Goal: Task Accomplishment & Management: Use online tool/utility

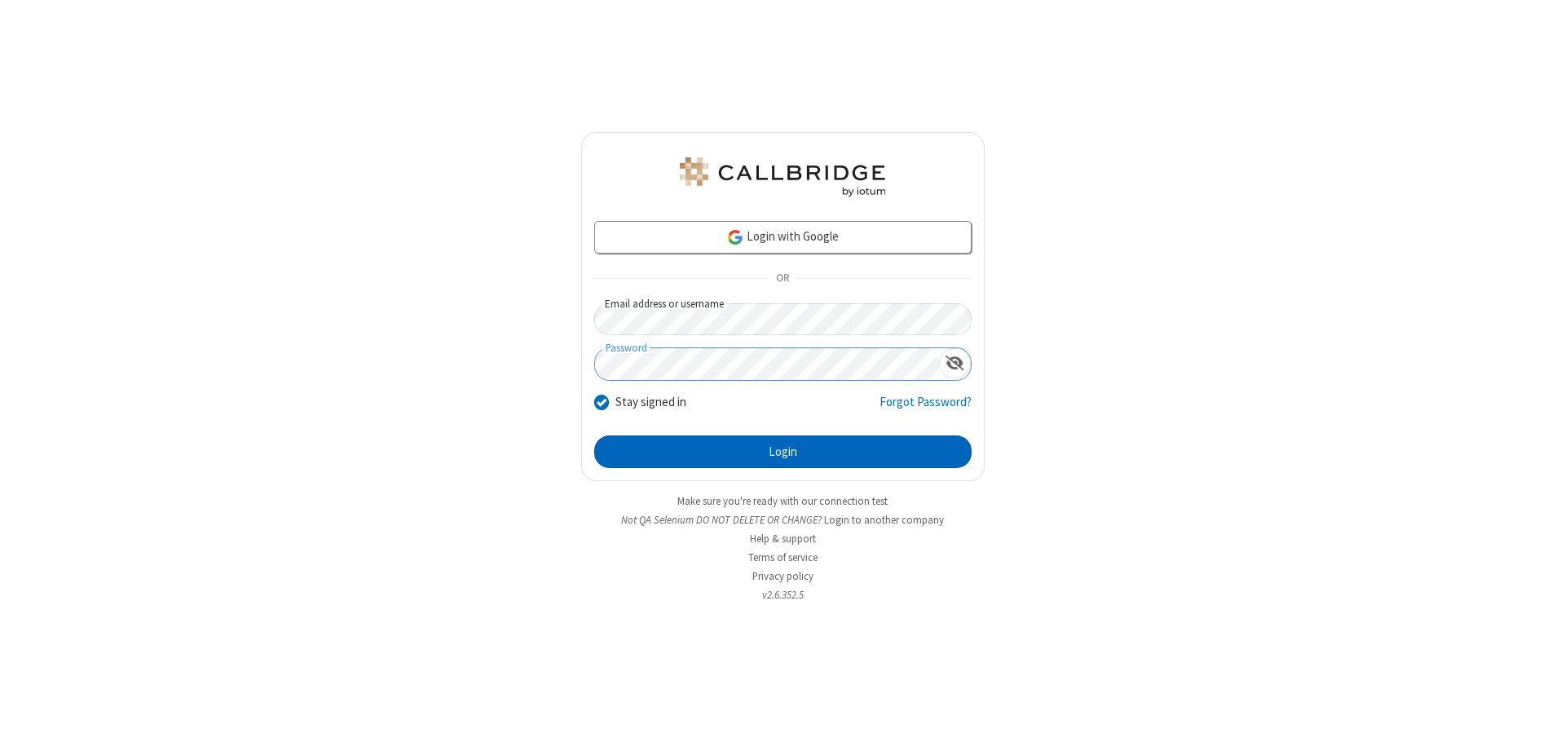
click at [783, 452] on button "Login" at bounding box center [782, 451] width 377 height 33
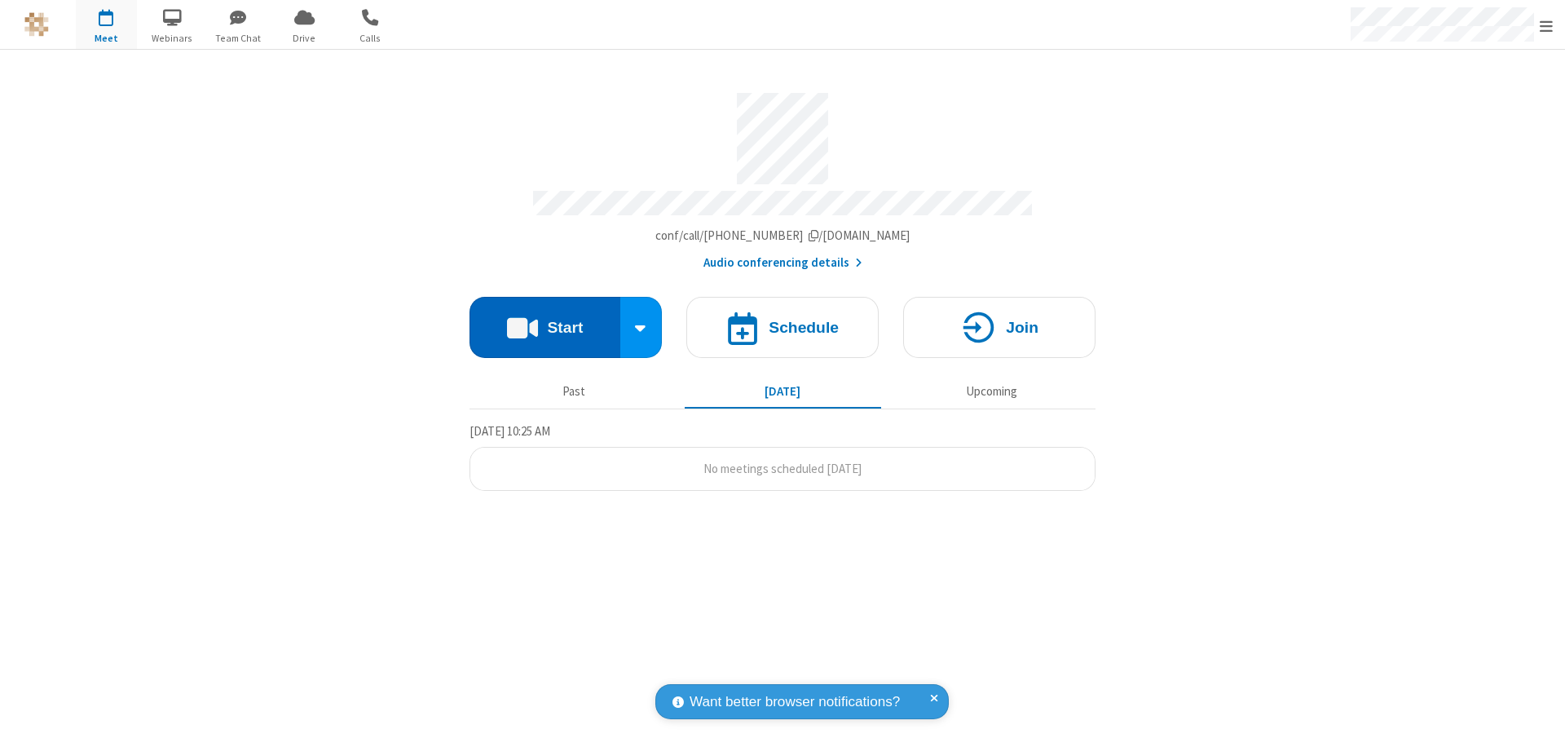
click at [545, 320] on button "Start" at bounding box center [545, 327] width 151 height 61
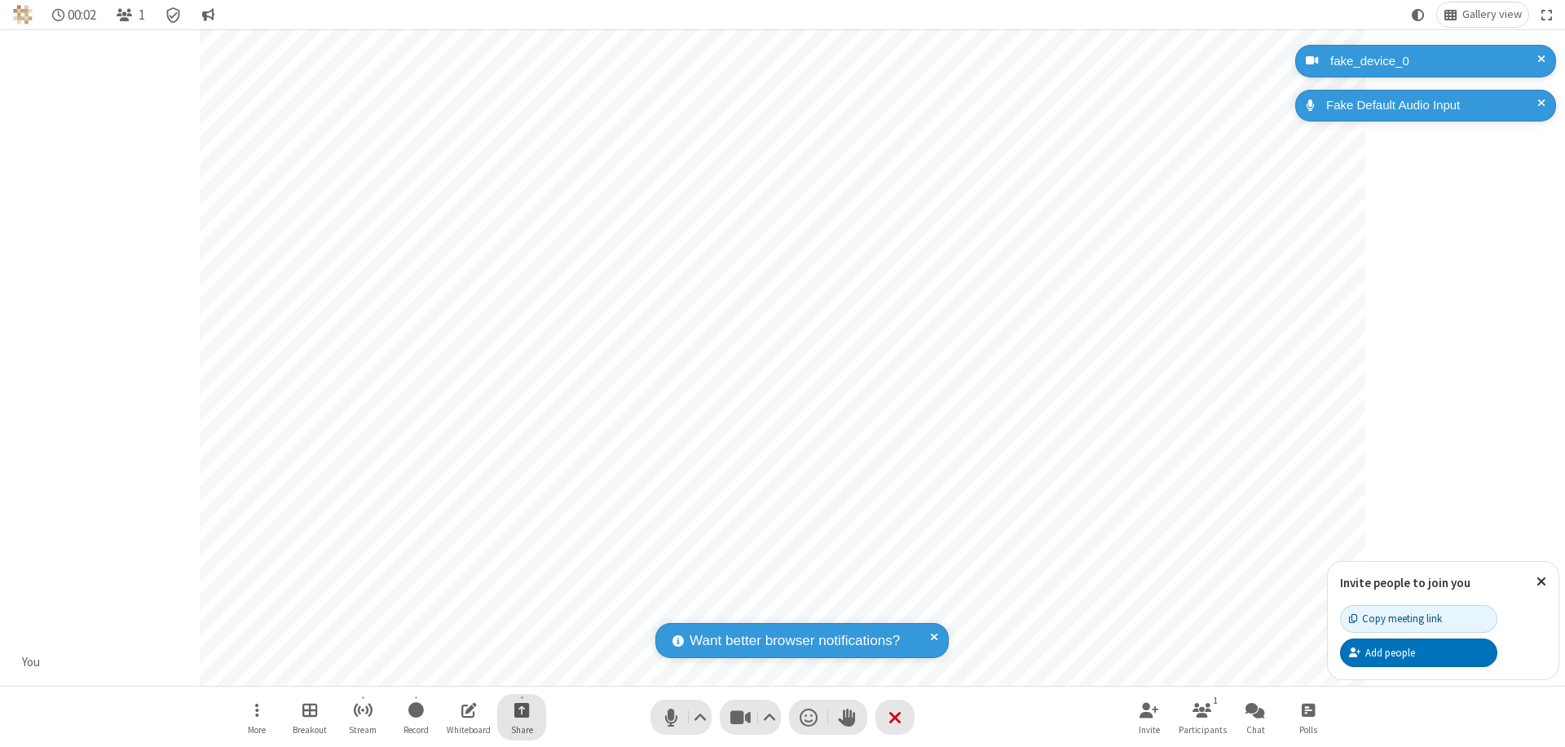
click at [522, 709] on span "Start sharing" at bounding box center [521, 709] width 15 height 20
click at [456, 670] on span "Share my screen" at bounding box center [456, 671] width 19 height 14
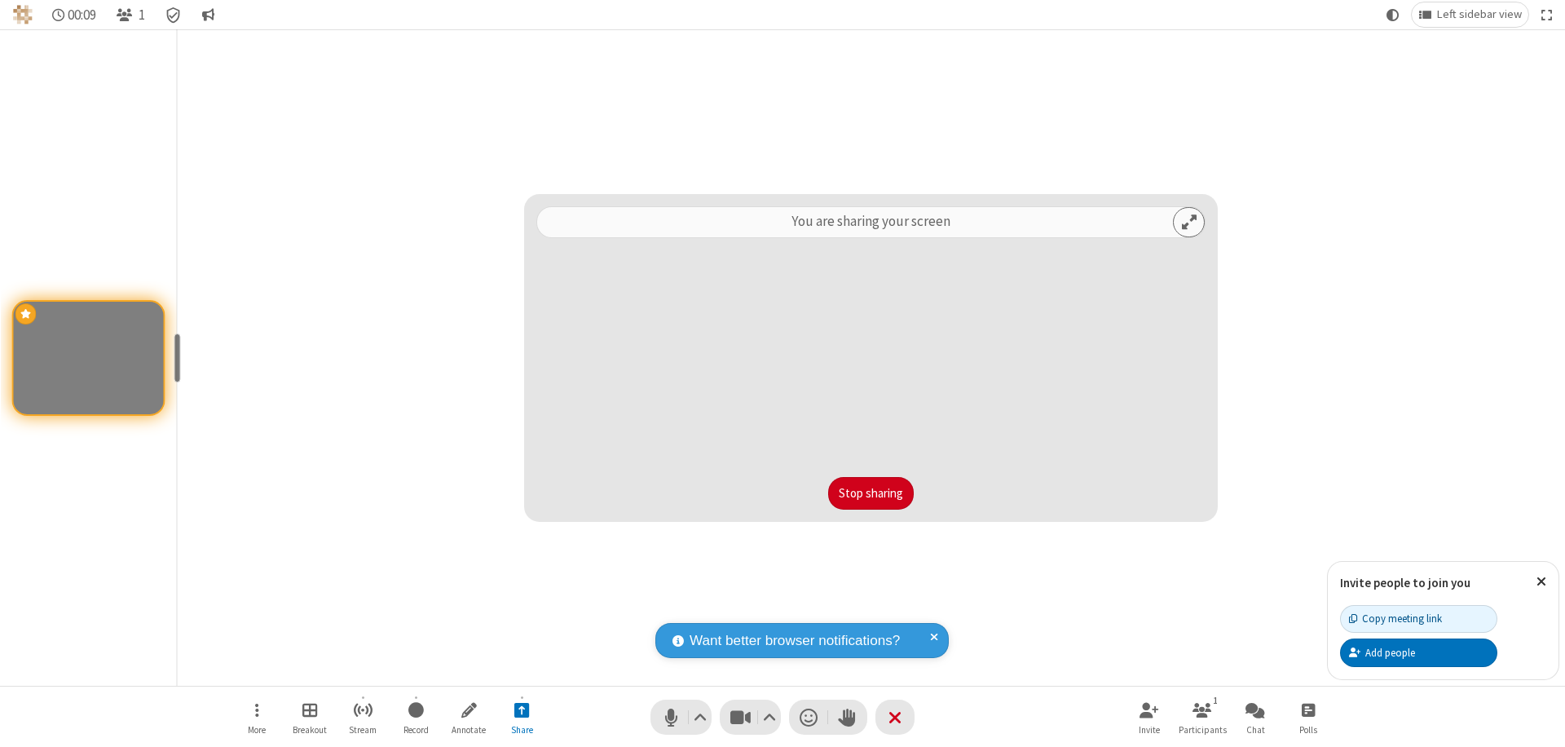
click at [871, 493] on button "Stop sharing" at bounding box center [871, 493] width 86 height 33
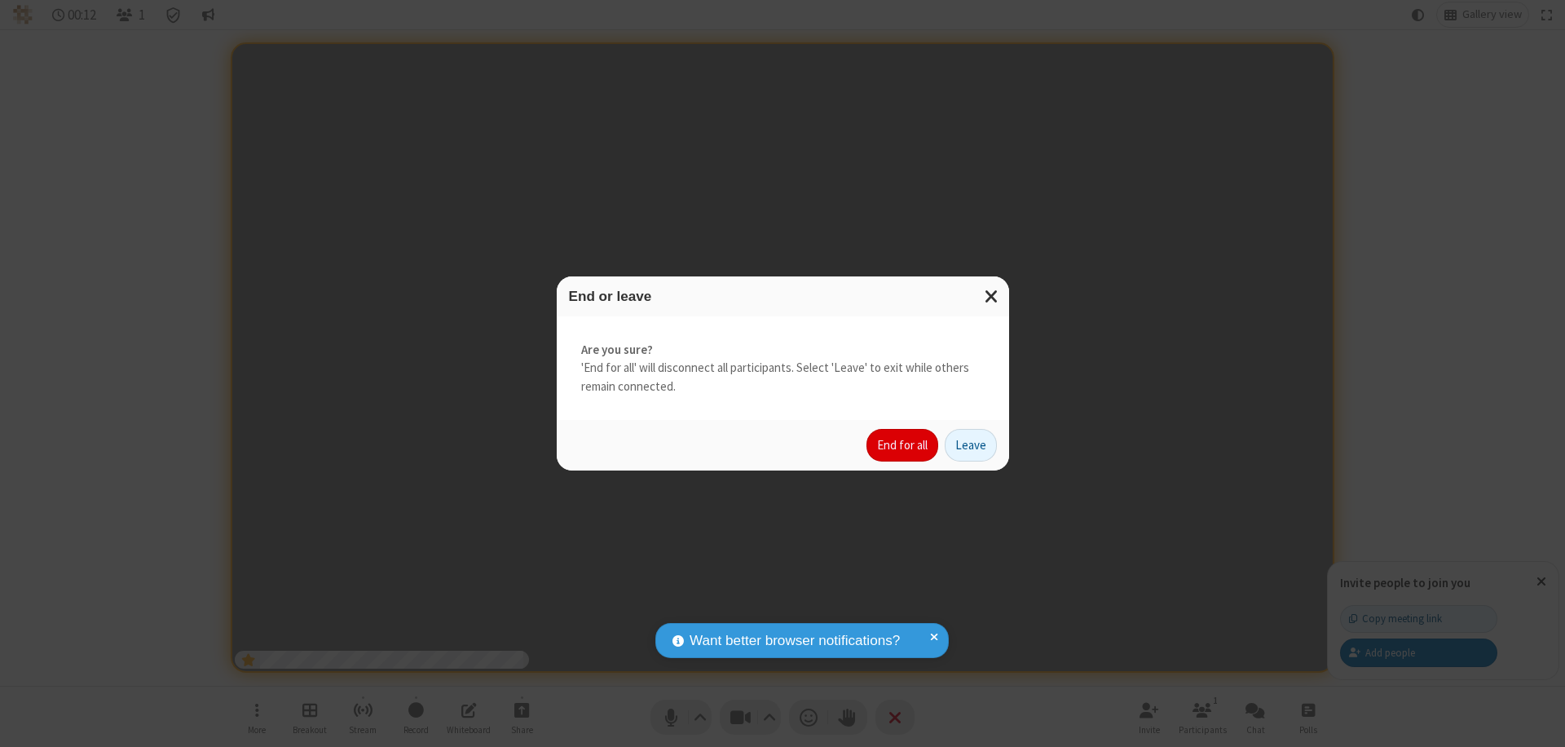
click at [903, 445] on button "End for all" at bounding box center [903, 445] width 72 height 33
